Goal: Check status: Check status

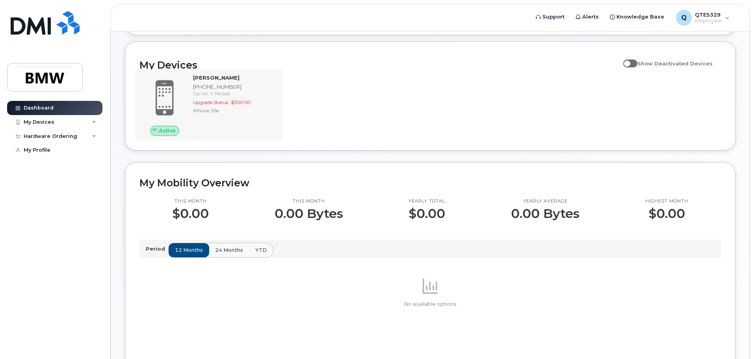
scroll to position [39, 0]
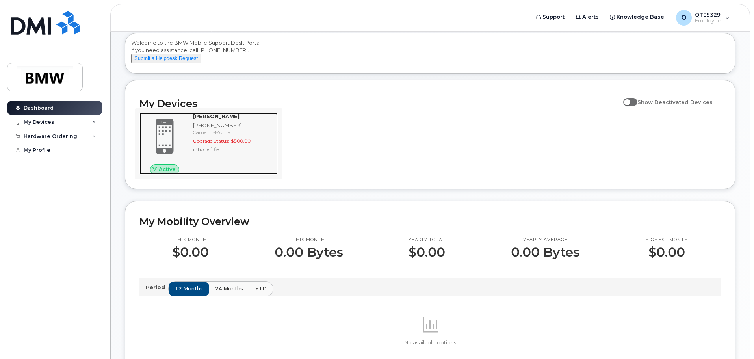
click at [175, 127] on span at bounding box center [165, 137] width 38 height 40
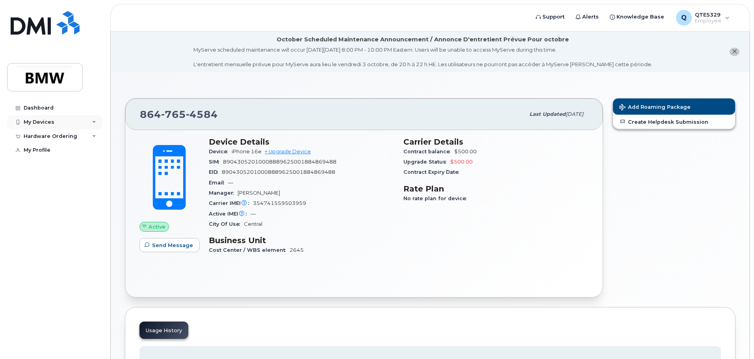
click at [37, 121] on div "My Devices" at bounding box center [39, 122] width 31 height 6
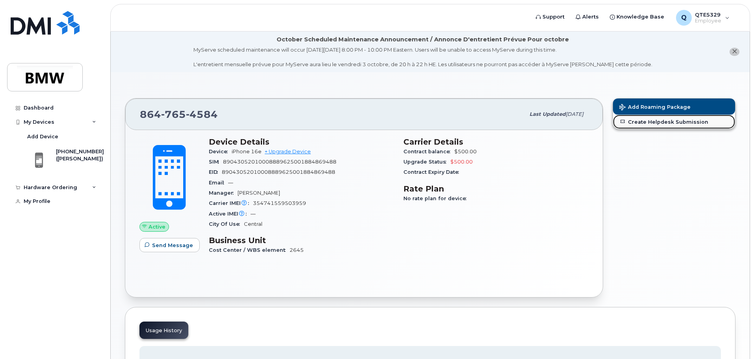
click at [664, 117] on link "Create Helpdesk Submission" at bounding box center [674, 122] width 122 height 14
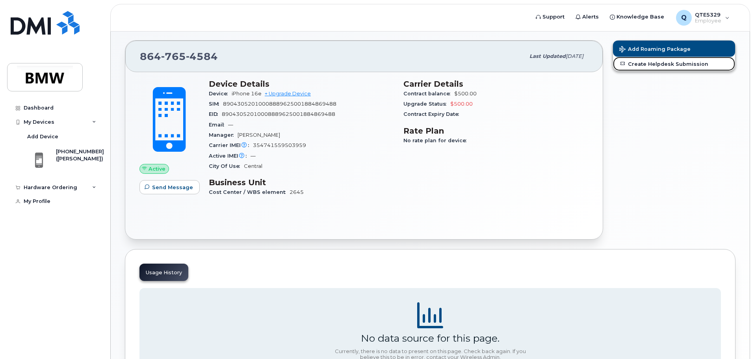
scroll to position [135, 0]
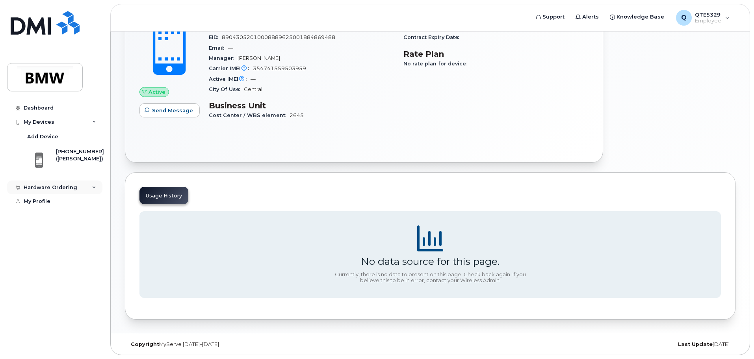
click at [67, 187] on div "Hardware Ordering" at bounding box center [51, 187] width 54 height 6
click at [71, 201] on link "My Orders" at bounding box center [62, 201] width 82 height 15
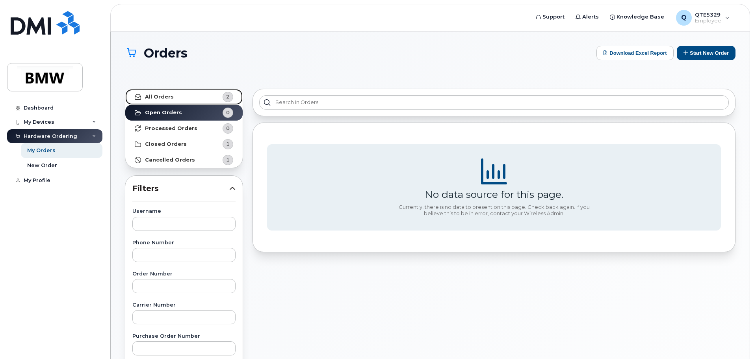
click at [223, 90] on link "All Orders 2" at bounding box center [183, 97] width 117 height 16
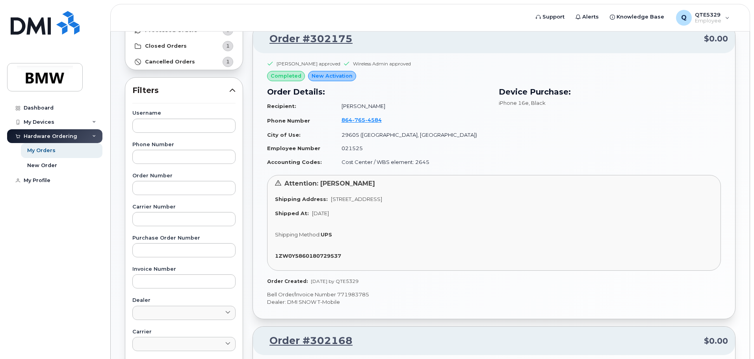
scroll to position [158, 0]
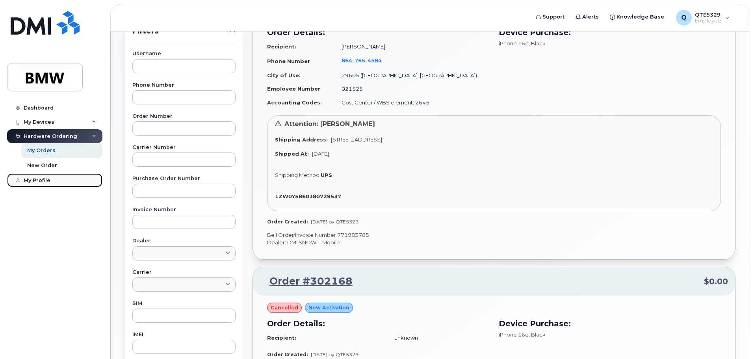
click at [52, 183] on link "My Profile" at bounding box center [54, 180] width 95 height 14
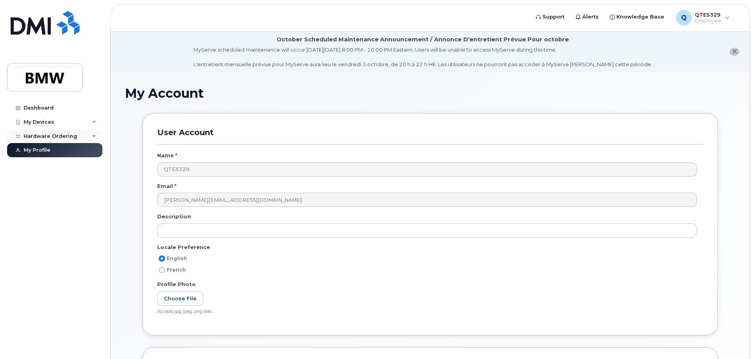
click at [49, 133] on div "Hardware Ordering" at bounding box center [51, 136] width 54 height 6
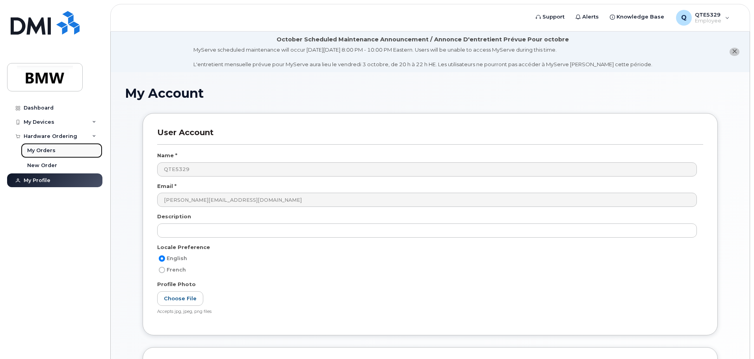
click at [49, 145] on link "My Orders" at bounding box center [62, 150] width 82 height 15
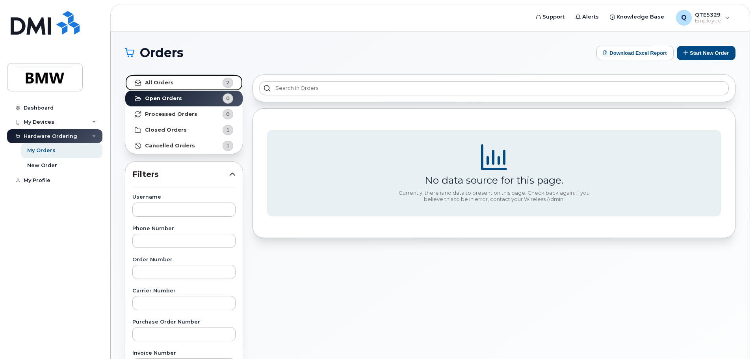
click at [207, 76] on link "All Orders 2" at bounding box center [183, 83] width 117 height 16
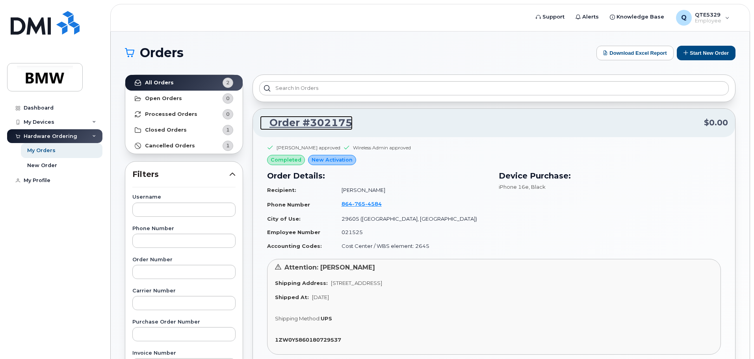
click at [313, 128] on link "Order #302175" at bounding box center [306, 123] width 93 height 14
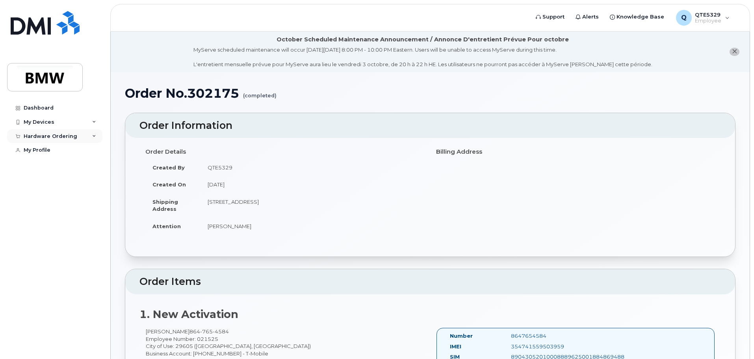
click at [54, 138] on div "Hardware Ordering" at bounding box center [51, 136] width 54 height 6
